Goal: Answer question/provide support

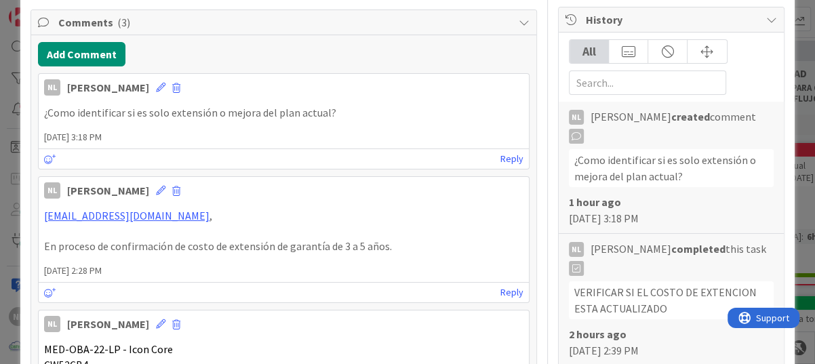
scroll to position [203, 0]
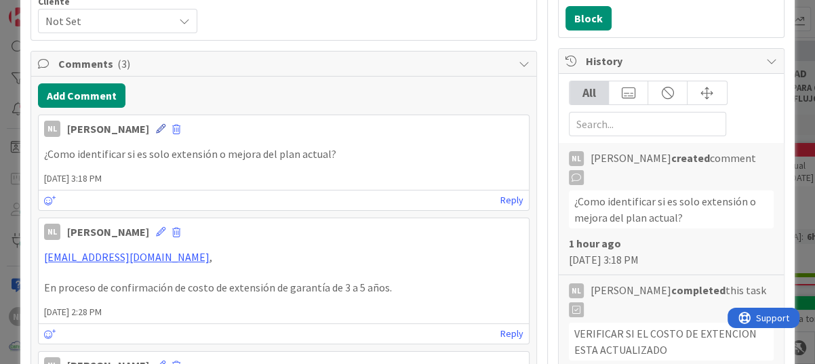
click at [156, 126] on icon at bounding box center [160, 128] width 9 height 9
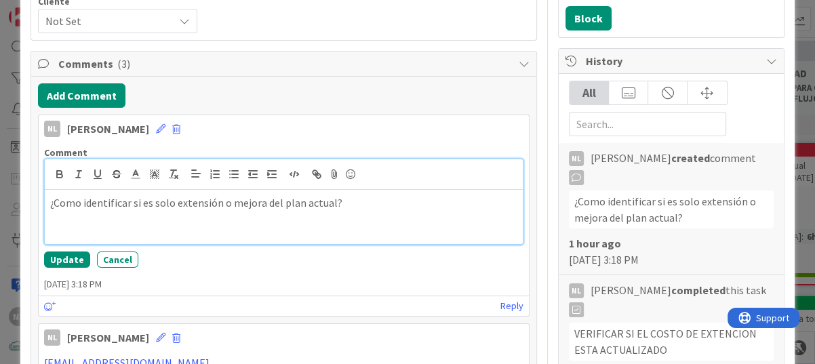
click at [360, 201] on p "¿Como identificar si es solo extensión o mejora del plan actual?" at bounding box center [283, 203] width 467 height 16
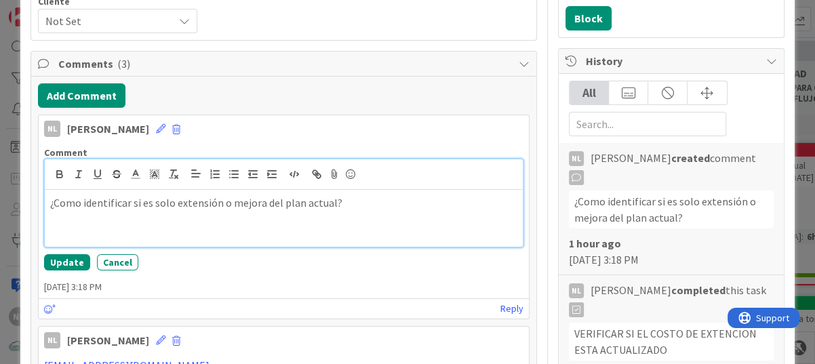
click at [50, 226] on p at bounding box center [283, 234] width 467 height 16
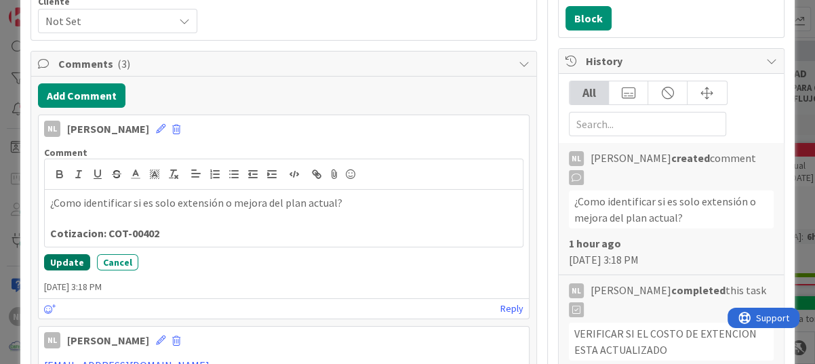
click at [66, 263] on button "Update" at bounding box center [67, 262] width 46 height 16
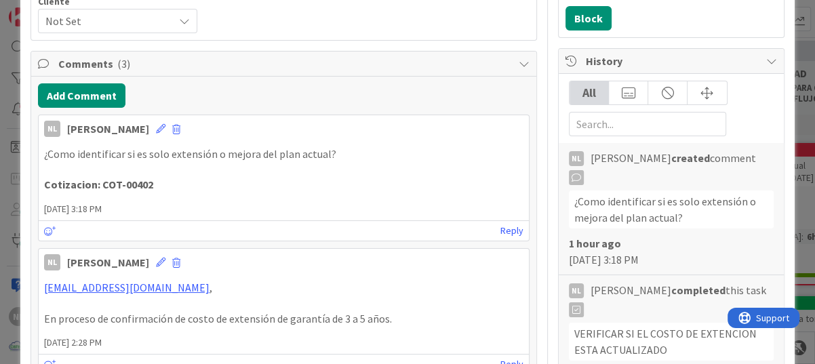
click at [185, 186] on p "Cotizacion: COT-00402" at bounding box center [284, 185] width 480 height 16
click at [174, 185] on p "Cotizacion: COT-00402" at bounding box center [284, 185] width 480 height 16
click at [157, 180] on p "Cotizacion: COT-00402" at bounding box center [284, 185] width 480 height 16
click at [156, 130] on icon at bounding box center [160, 128] width 9 height 9
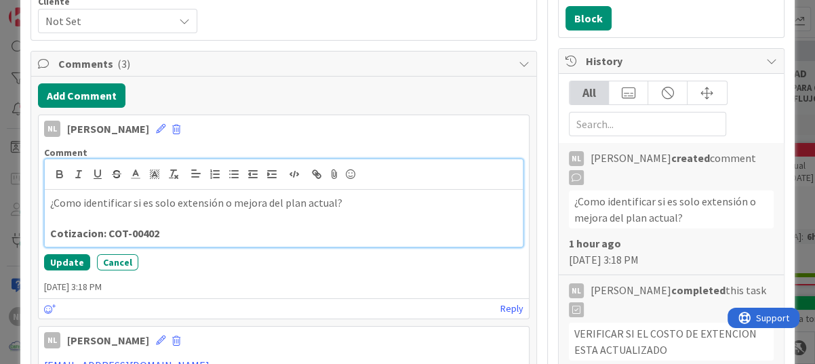
click at [174, 235] on p "Cotizacion: COT-00402" at bounding box center [283, 234] width 467 height 16
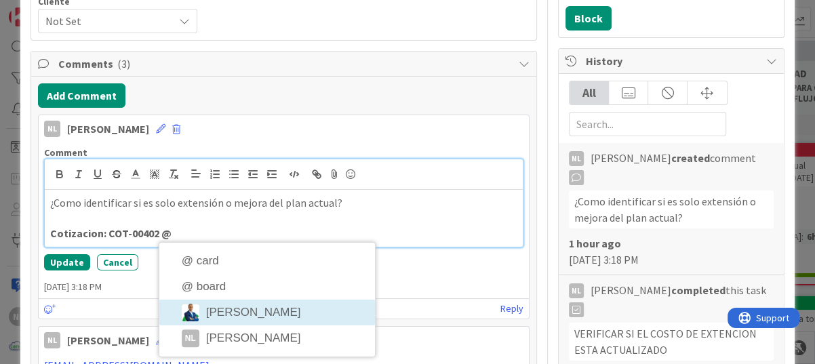
click at [240, 313] on div "NL [PERSON_NAME] [DATE] 3:18 PM Comment ¿Como identificar si es solo extensión …" at bounding box center [284, 217] width 492 height 205
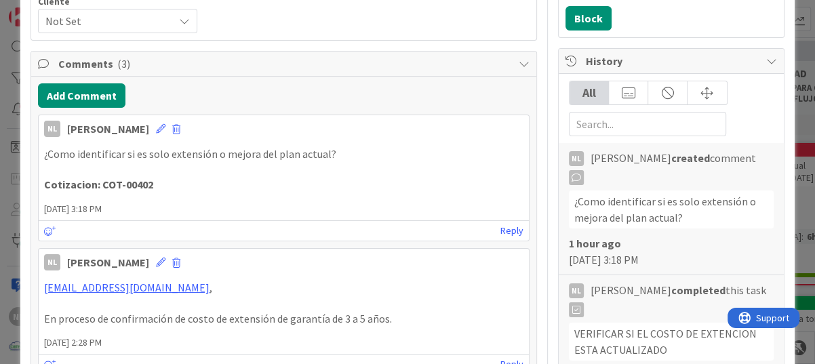
scroll to position [160, 0]
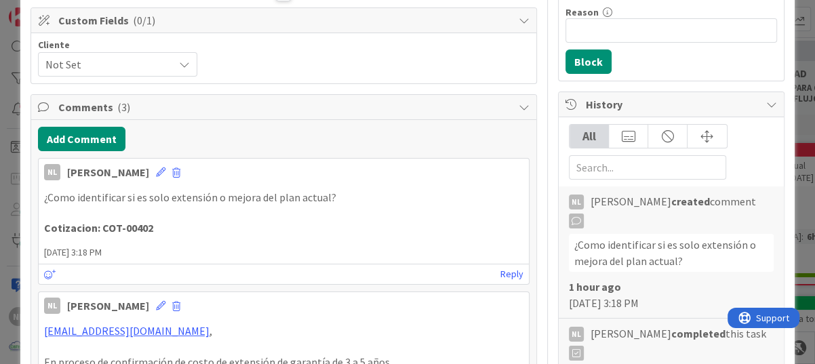
click at [176, 220] on p "Cotizacion: COT-00402" at bounding box center [284, 228] width 480 height 16
click at [43, 227] on div "¿Como identificar si es solo extensión o mejora del plan actual? Cotizacion: CO…" at bounding box center [284, 213] width 490 height 57
click at [131, 170] on div "NL [PERSON_NAME] [DATE] 3:18 PM" at bounding box center [284, 170] width 490 height 22
click at [156, 171] on icon at bounding box center [160, 172] width 9 height 9
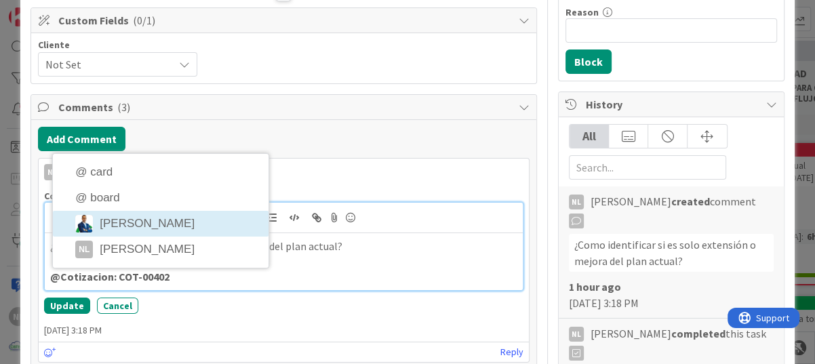
click at [143, 216] on div "¿Como identificar si es solo extensión o mejora del plan actual? @Cotizacion: C…" at bounding box center [284, 247] width 478 height 88
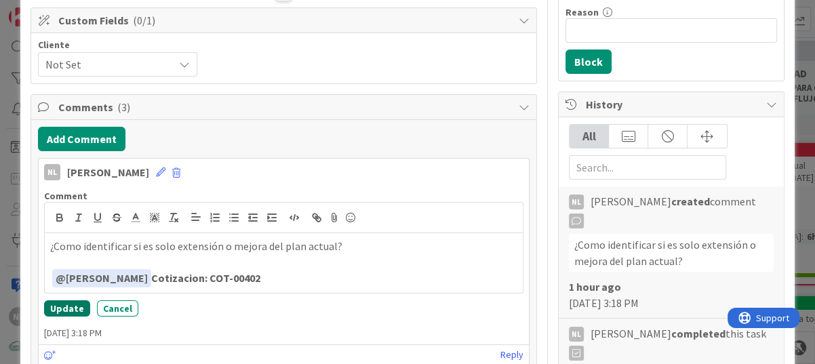
click at [57, 307] on button "Update" at bounding box center [67, 308] width 46 height 16
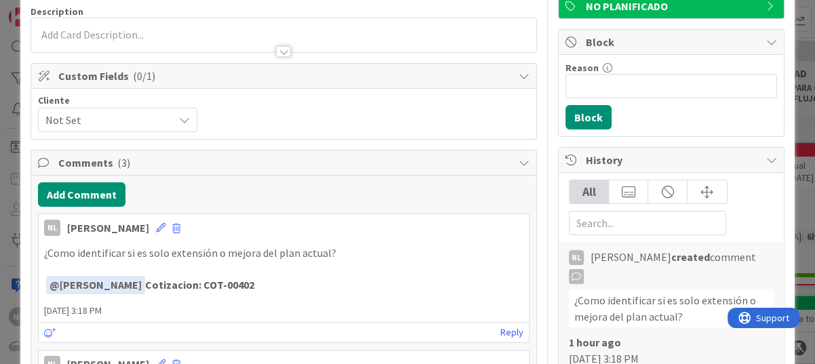
scroll to position [0, 0]
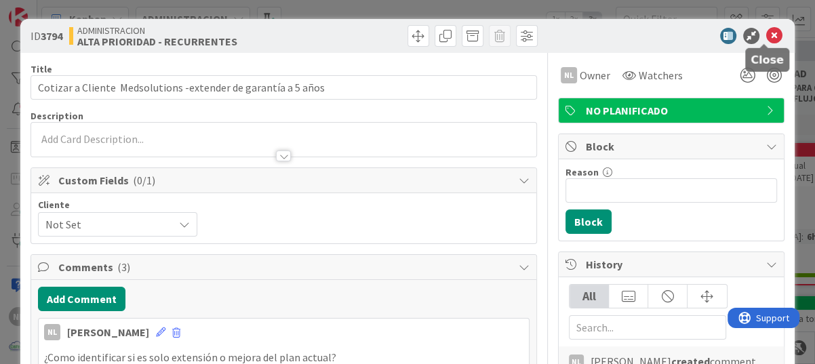
click at [767, 32] on icon at bounding box center [775, 36] width 16 height 16
